Goal: Information Seeking & Learning: Understand process/instructions

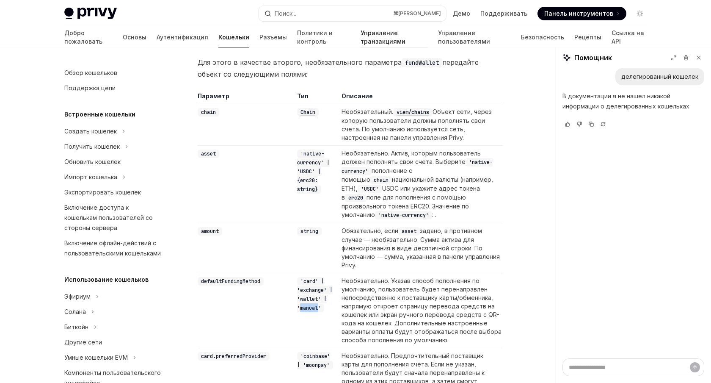
scroll to position [240, 0]
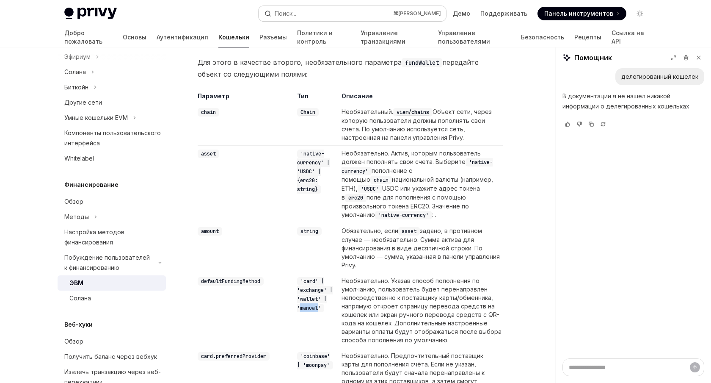
click at [321, 10] on button "Поиск... ⌘ К" at bounding box center [353, 13] width 188 height 15
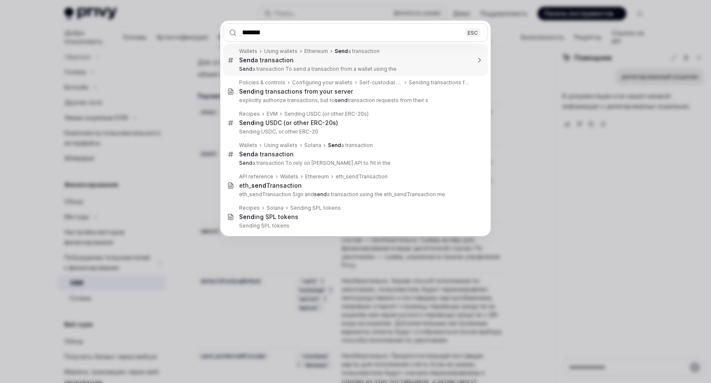
type input "********"
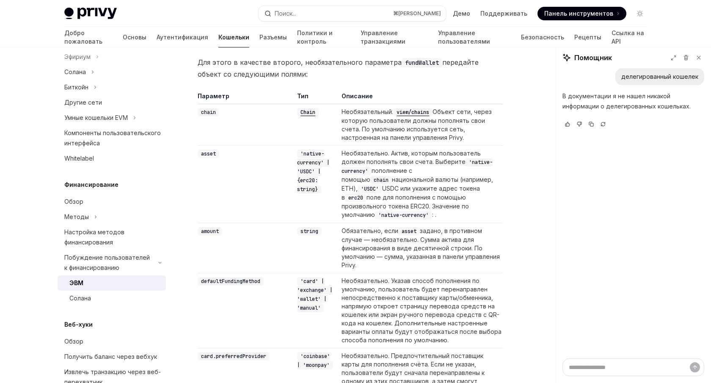
type textarea "*"
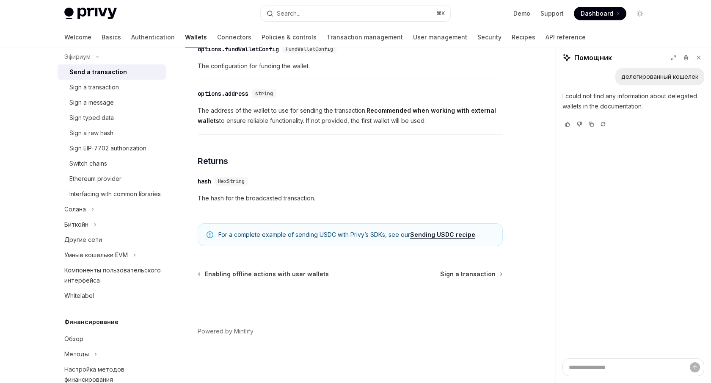
scroll to position [47, 0]
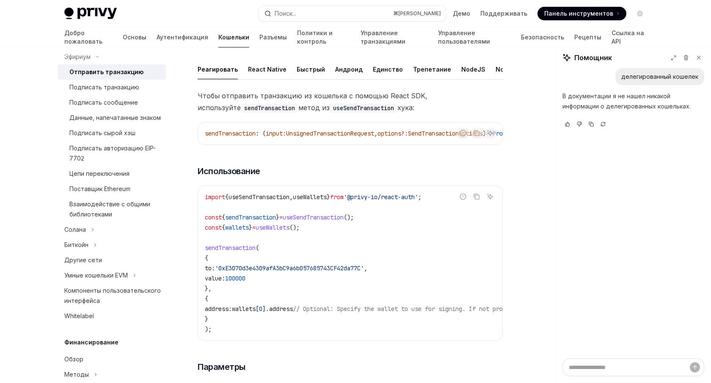
click at [344, 221] on span "useSendTransaction" at bounding box center [313, 217] width 61 height 8
copy code "const { sendTransaction } = useSendTransaction ();"
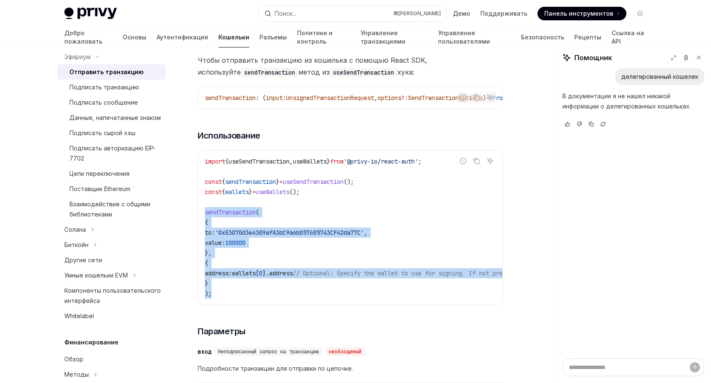
drag, startPoint x: 218, startPoint y: 298, endPoint x: 198, endPoint y: 216, distance: 84.6
click at [198, 216] on div "import { useSendTransaction , useWallets } from '@privy-io/react-auth' ; const …" at bounding box center [350, 227] width 304 height 154
copy code "sendTransaction ( { to: '0xE3070d3e4309afA3bC9a6b057685743CF42da77C' , value: 1…"
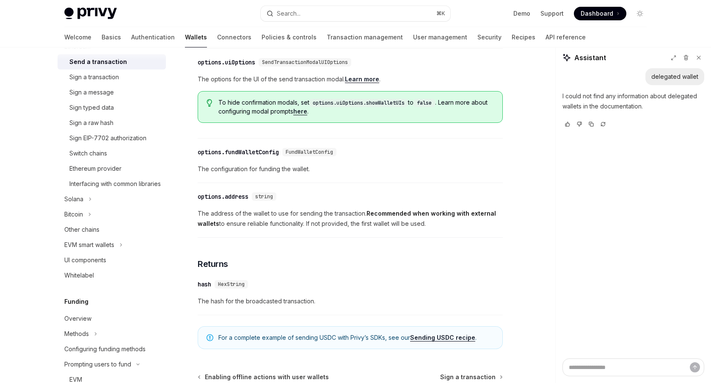
scroll to position [460, 0]
